Goal: Navigation & Orientation: Find specific page/section

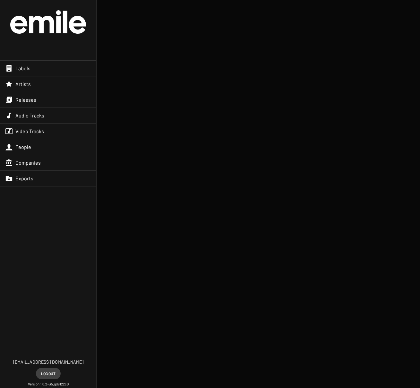
click at [36, 66] on div "Labels" at bounding box center [48, 68] width 96 height 15
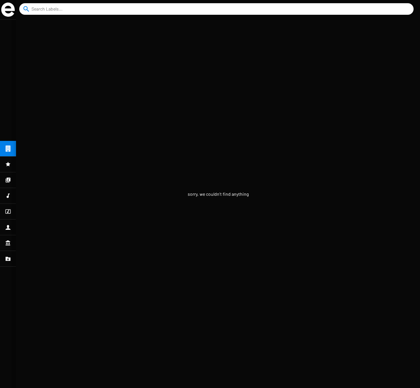
click at [10, 166] on icon at bounding box center [8, 165] width 6 height 8
click at [10, 197] on icon at bounding box center [8, 196] width 6 height 8
click at [8, 210] on icon at bounding box center [8, 212] width 6 height 8
click at [9, 227] on icon at bounding box center [8, 228] width 6 height 8
click at [7, 242] on icon at bounding box center [8, 243] width 4 height 5
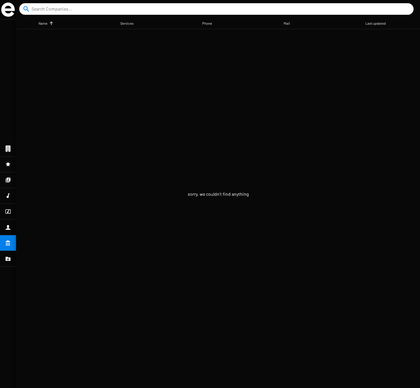
click at [155, 120] on mat-table "Name Services Phone Mail Last updated" at bounding box center [218, 203] width 404 height 370
click at [3, 6] on img at bounding box center [7, 10] width 13 height 14
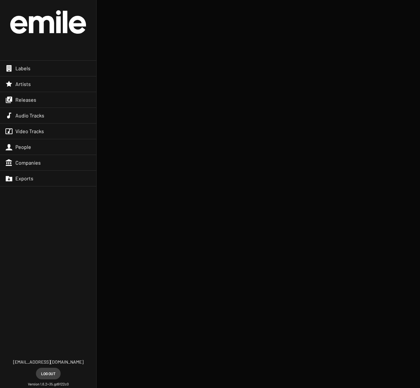
click at [121, 51] on ul at bounding box center [258, 191] width 293 height 383
click at [50, 68] on div "Labels" at bounding box center [48, 68] width 96 height 15
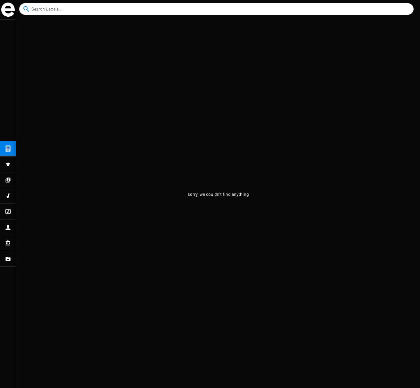
click at [10, 162] on icon at bounding box center [8, 165] width 6 height 8
click at [6, 179] on icon at bounding box center [8, 180] width 6 height 8
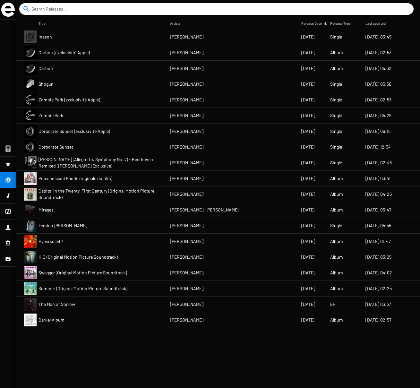
click at [126, 346] on mat-table "Title Artists Release Date Release Type Last updated Inason JB Dunckel 01/01/23…" at bounding box center [218, 203] width 404 height 370
click at [9, 195] on icon at bounding box center [8, 196] width 6 height 8
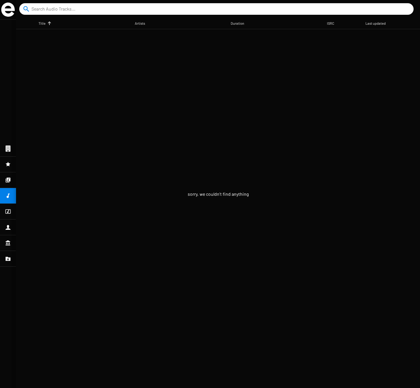
click at [8, 211] on icon at bounding box center [8, 212] width 6 height 8
click at [8, 229] on icon at bounding box center [7, 227] width 5 height 5
click at [8, 243] on icon at bounding box center [8, 243] width 4 height 5
click at [7, 179] on icon at bounding box center [8, 180] width 5 height 5
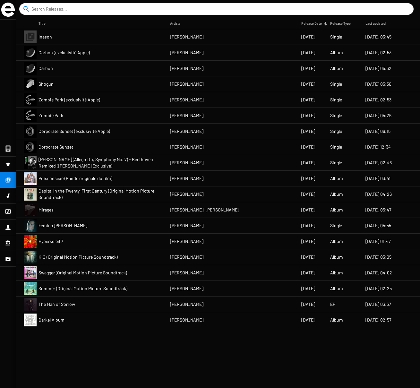
click at [7, 196] on icon at bounding box center [8, 196] width 3 height 4
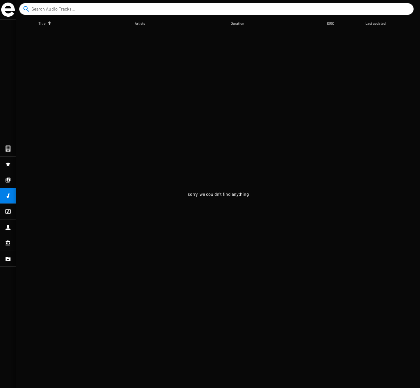
click at [8, 180] on icon at bounding box center [8, 180] width 6 height 8
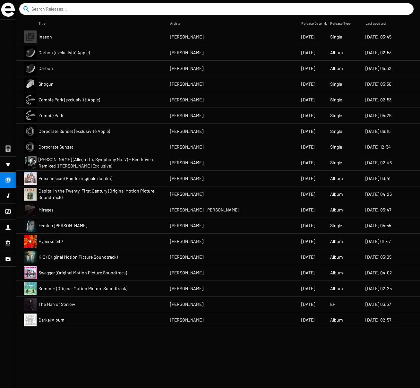
click at [7, 195] on icon at bounding box center [8, 196] width 6 height 8
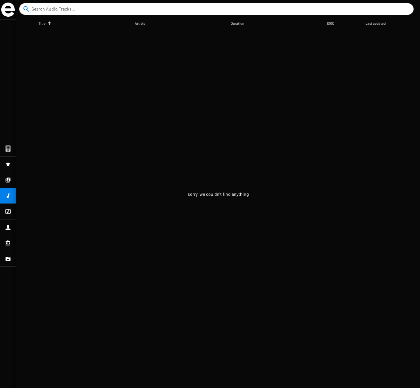
click at [9, 179] on icon at bounding box center [8, 180] width 6 height 8
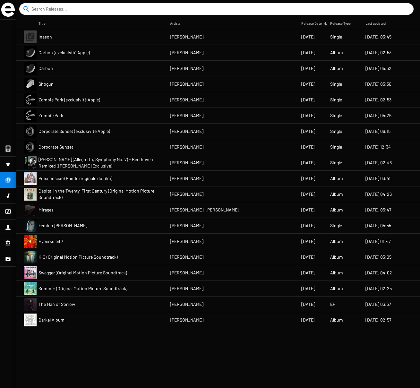
click at [84, 99] on span "Zombie Park (exclusivité Apple)" at bounding box center [70, 100] width 62 height 6
click at [83, 102] on span "Zombie Park (exclusivité Apple)" at bounding box center [70, 100] width 62 height 6
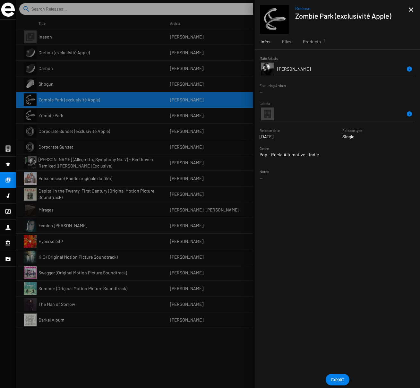
click at [233, 42] on div at bounding box center [218, 194] width 404 height 388
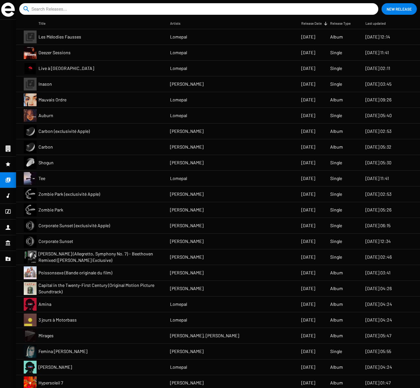
click at [7, 165] on icon at bounding box center [8, 165] width 6 height 8
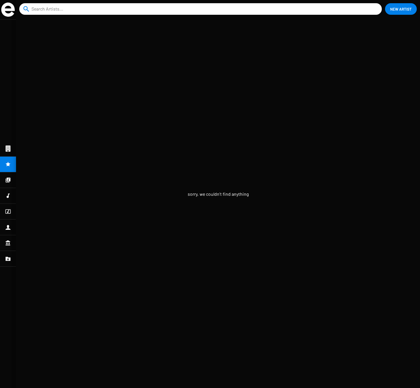
click at [7, 180] on icon at bounding box center [8, 180] width 5 height 5
click at [8, 211] on icon at bounding box center [7, 211] width 5 height 4
click at [9, 226] on icon at bounding box center [7, 227] width 5 height 5
click at [10, 244] on icon at bounding box center [8, 243] width 4 height 5
click at [9, 180] on icon at bounding box center [8, 180] width 5 height 5
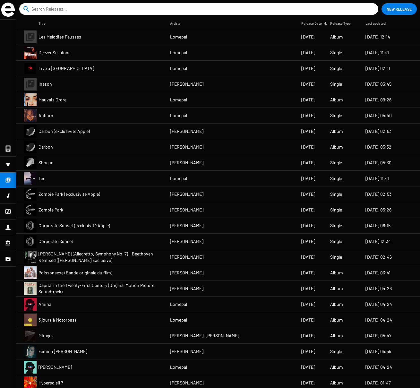
click at [66, 100] on mat-cell "Mauvais Ordre" at bounding box center [105, 99] width 132 height 15
click at [57, 101] on span "Mauvais Ordre" at bounding box center [53, 100] width 28 height 6
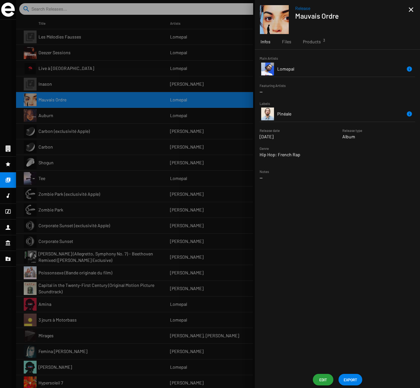
click at [5, 258] on icon at bounding box center [7, 259] width 5 height 4
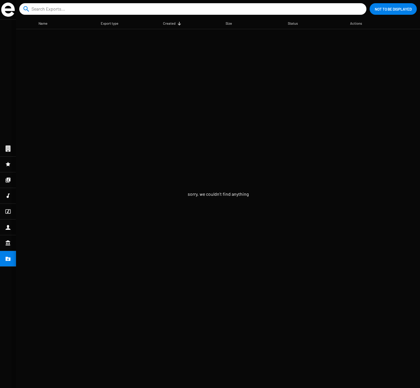
click at [10, 9] on img at bounding box center [7, 10] width 13 height 14
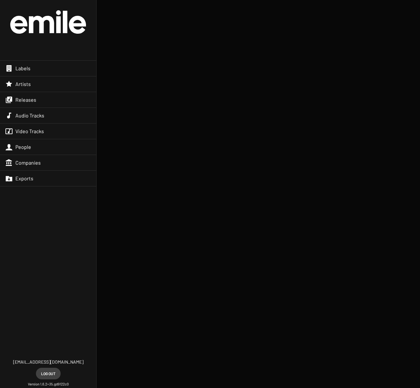
click at [48, 374] on span "Log out" at bounding box center [48, 374] width 14 height 12
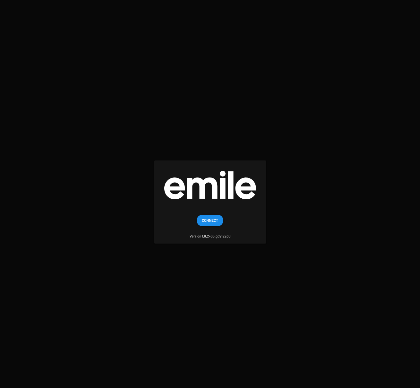
click at [207, 220] on span "Connect" at bounding box center [210, 221] width 16 height 12
